Goal: Task Accomplishment & Management: Manage account settings

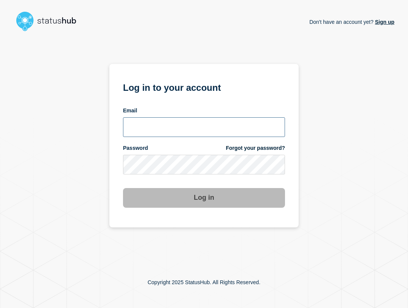
type input "[EMAIL_ADDRESS][PERSON_NAME][DOMAIN_NAME]"
drag, startPoint x: 197, startPoint y: 127, endPoint x: 222, endPoint y: 130, distance: 25.1
click at [197, 127] on input "[EMAIL_ADDRESS][PERSON_NAME][DOMAIN_NAME]" at bounding box center [204, 127] width 162 height 20
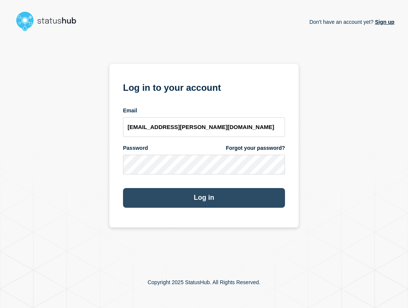
click at [202, 198] on button "Log in" at bounding box center [204, 198] width 162 height 20
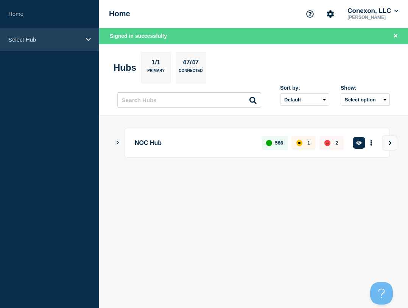
drag, startPoint x: 34, startPoint y: 37, endPoint x: 34, endPoint y: 44, distance: 6.8
click at [34, 37] on p "Select Hub" at bounding box center [44, 39] width 73 height 6
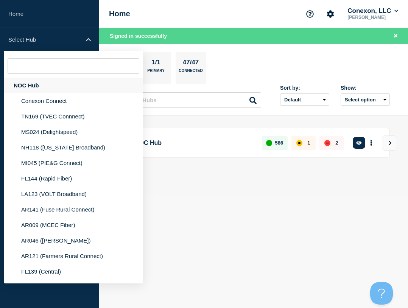
click at [38, 82] on div "NOC Hub" at bounding box center [73, 86] width 139 height 16
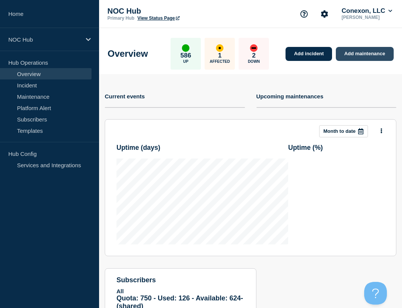
drag, startPoint x: 373, startPoint y: 55, endPoint x: 366, endPoint y: 61, distance: 9.1
click at [372, 56] on link "Add maintenance" at bounding box center [364, 54] width 57 height 14
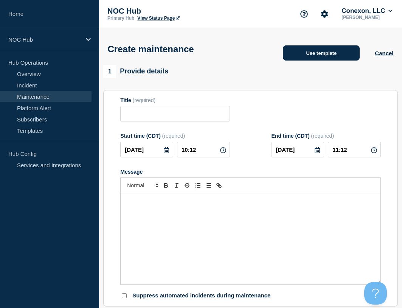
click at [316, 54] on button "Use template" at bounding box center [321, 52] width 77 height 15
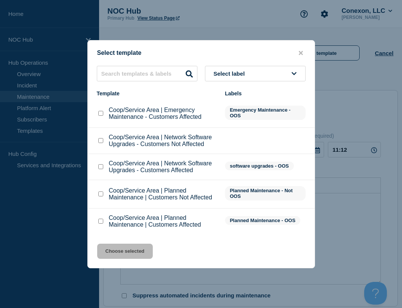
click at [101, 223] on input "Coop/Service Area | Planned Maintenance | Customers Affected checkbox" at bounding box center [100, 221] width 5 height 5
checkbox input "true"
click at [119, 253] on button "Choose selected" at bounding box center [125, 250] width 56 height 15
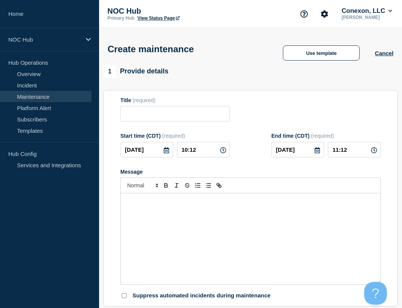
type input "Coop/Service Area | Planned Maintenance | Customers Affected"
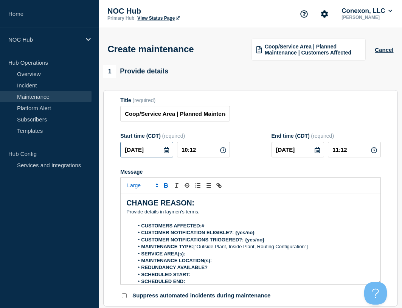
click at [157, 154] on input "2025-09-04" at bounding box center [146, 150] width 53 height 16
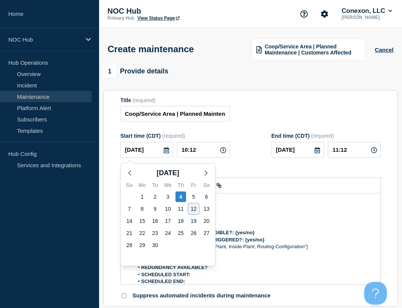
click at [192, 209] on div "12" at bounding box center [193, 208] width 11 height 11
type input "2025-09-12"
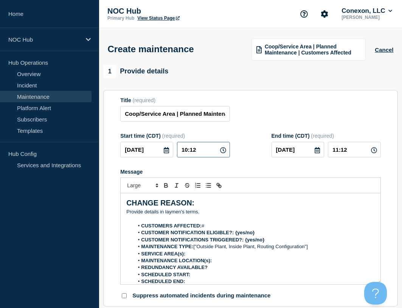
drag, startPoint x: 204, startPoint y: 153, endPoint x: 148, endPoint y: 153, distance: 56.3
click at [148, 153] on div "2025-09-12 10:12" at bounding box center [174, 150] width 109 height 16
type input "01:00"
type input "05:00"
drag, startPoint x: 174, startPoint y: 116, endPoint x: 98, endPoint y: 114, distance: 76.0
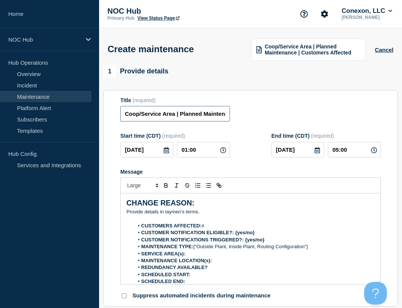
type input "CO106-Falcon | Planned Maintenance | Customers Affected"
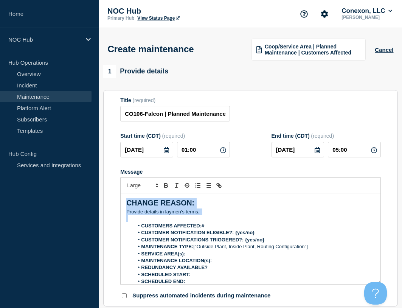
drag, startPoint x: 216, startPoint y: 220, endPoint x: 39, endPoint y: 171, distance: 183.8
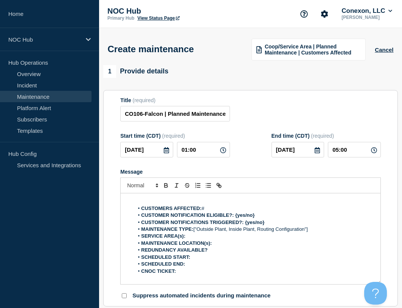
click at [158, 198] on div "CUSTOMERS AFFECTED: # CUSTOMER NOTIFICATION ELIGIBLE?: {yes/no} CUSTOMER NOTIFI…" at bounding box center [251, 238] width 260 height 91
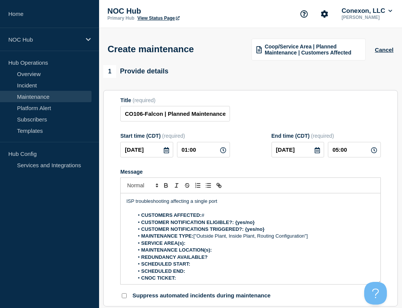
click at [228, 210] on p "Message" at bounding box center [250, 208] width 248 height 7
click at [225, 212] on p "Message" at bounding box center [250, 208] width 248 height 7
click at [222, 214] on li "CUSTOMERS AFFECTED: #" at bounding box center [254, 215] width 241 height 7
drag, startPoint x: 260, startPoint y: 223, endPoint x: 235, endPoint y: 223, distance: 24.6
click at [235, 223] on li "CUSTOMER NOTIFICATION ELIGIBLE?: {yes/no}" at bounding box center [254, 222] width 241 height 7
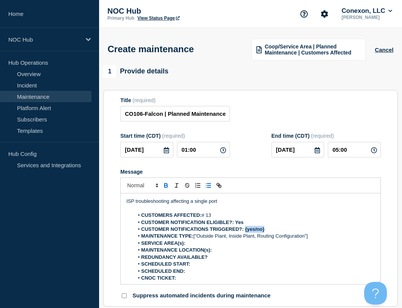
drag, startPoint x: 266, startPoint y: 231, endPoint x: 245, endPoint y: 231, distance: 20.4
click at [245, 231] on li "CUSTOMER NOTIFICATIONS TRIGGERED?: {yes/no}" at bounding box center [254, 229] width 241 height 7
drag, startPoint x: 311, startPoint y: 240, endPoint x: 195, endPoint y: 238, distance: 115.7
click at [194, 239] on li "MAINTENANCE TYPE: ["Outside Plant, Inside Plant, Routing Configuration"]" at bounding box center [254, 236] width 241 height 7
click at [192, 236] on strong "MAINTENANCE TYPE:Inside plant" at bounding box center [180, 236] width 79 height 6
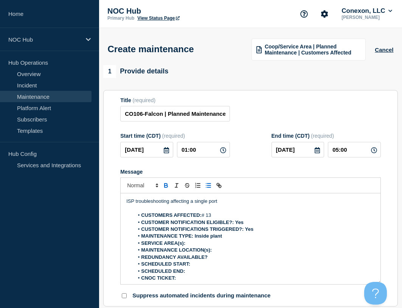
drag, startPoint x: 209, startPoint y: 239, endPoint x: 194, endPoint y: 239, distance: 15.1
click at [194, 239] on li "MAINTENANCE TYPE: Inside plant" at bounding box center [254, 236] width 241 height 7
click at [195, 246] on li "SERVICE AREA(s):" at bounding box center [254, 243] width 241 height 7
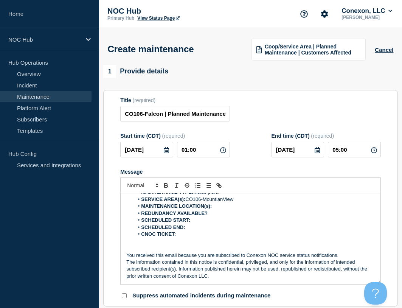
click at [229, 208] on li "MAINTENANCE LOCATION(s):" at bounding box center [254, 206] width 241 height 7
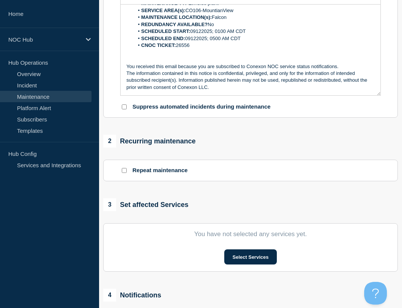
scroll to position [189, 0]
click at [257, 262] on button "Select Services" at bounding box center [250, 256] width 53 height 15
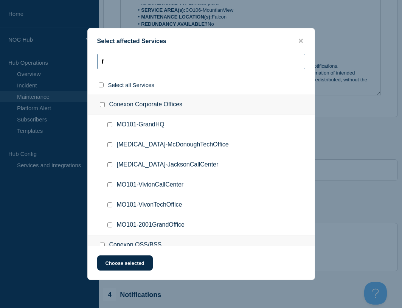
click at [156, 67] on input "f" at bounding box center [201, 62] width 208 height 16
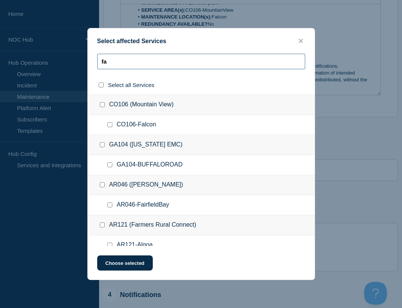
type input "fa"
click at [109, 125] on input "CO106-Falcon checkbox" at bounding box center [109, 124] width 5 height 5
checkbox input "true"
click at [136, 272] on div "Select affected Services fa Select all Services CO106 (Mountain View) CO106-Fal…" at bounding box center [201, 154] width 228 height 252
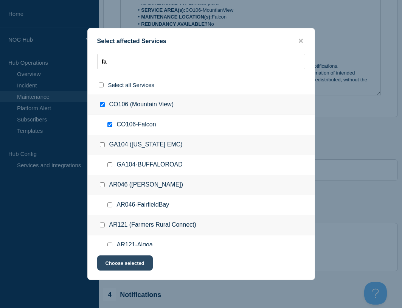
click at [135, 265] on button "Choose selected" at bounding box center [125, 262] width 56 height 15
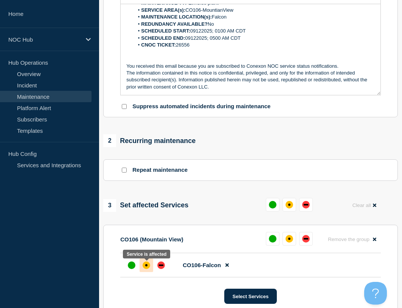
click at [143, 263] on div at bounding box center [147, 265] width 14 height 14
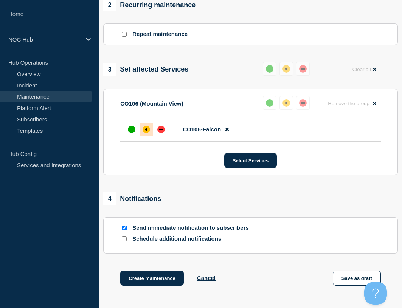
scroll to position [340, 0]
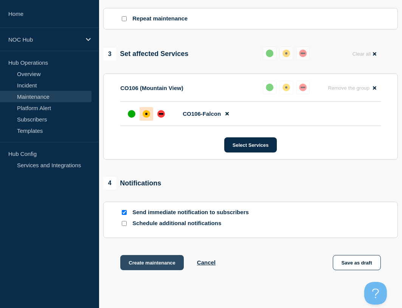
click at [151, 265] on button "Create maintenance" at bounding box center [152, 262] width 64 height 15
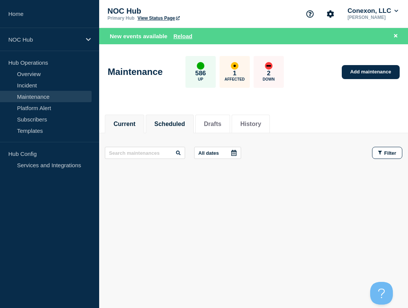
click at [177, 121] on button "Scheduled" at bounding box center [169, 124] width 31 height 7
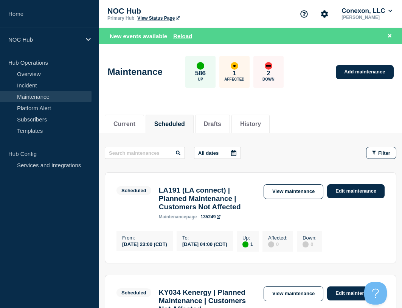
click at [220, 151] on button "All dates" at bounding box center [217, 153] width 47 height 12
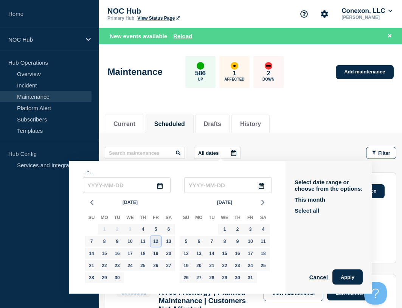
click at [155, 243] on div "12" at bounding box center [155, 241] width 11 height 11
type input "2025-09-12"
click at [155, 243] on div "12" at bounding box center [155, 241] width 11 height 11
type input "2025-09-12"
click at [343, 276] on button "Apply" at bounding box center [347, 276] width 30 height 15
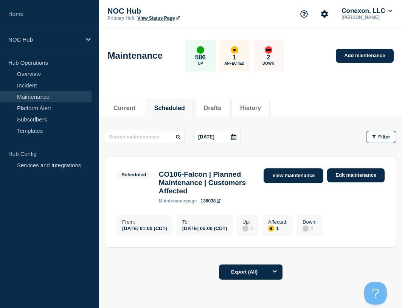
click at [291, 176] on link "View maintenance" at bounding box center [294, 175] width 60 height 15
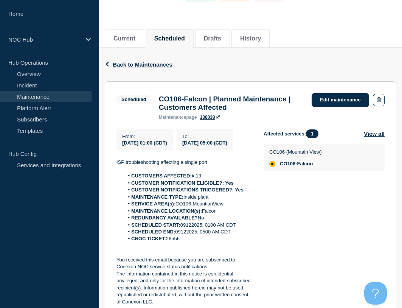
scroll to position [76, 0]
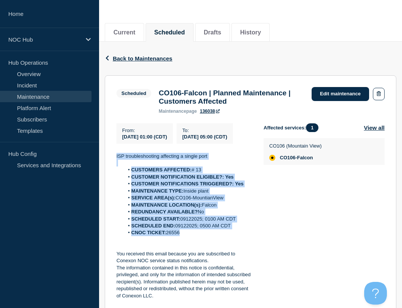
drag, startPoint x: 209, startPoint y: 246, endPoint x: 110, endPoint y: 168, distance: 126.5
click at [110, 168] on section "Scheduled CO106-Falcon | Planned Maintenance | Customers Affected maintenance p…" at bounding box center [250, 193] width 291 height 236
copy div "ISP troubleshooting affecting a single port CUSTOMERS AFFECTED: # 13 CUSTOMER N…"
click at [29, 72] on link "Overview" at bounding box center [45, 73] width 91 height 11
